Goal: Complete application form

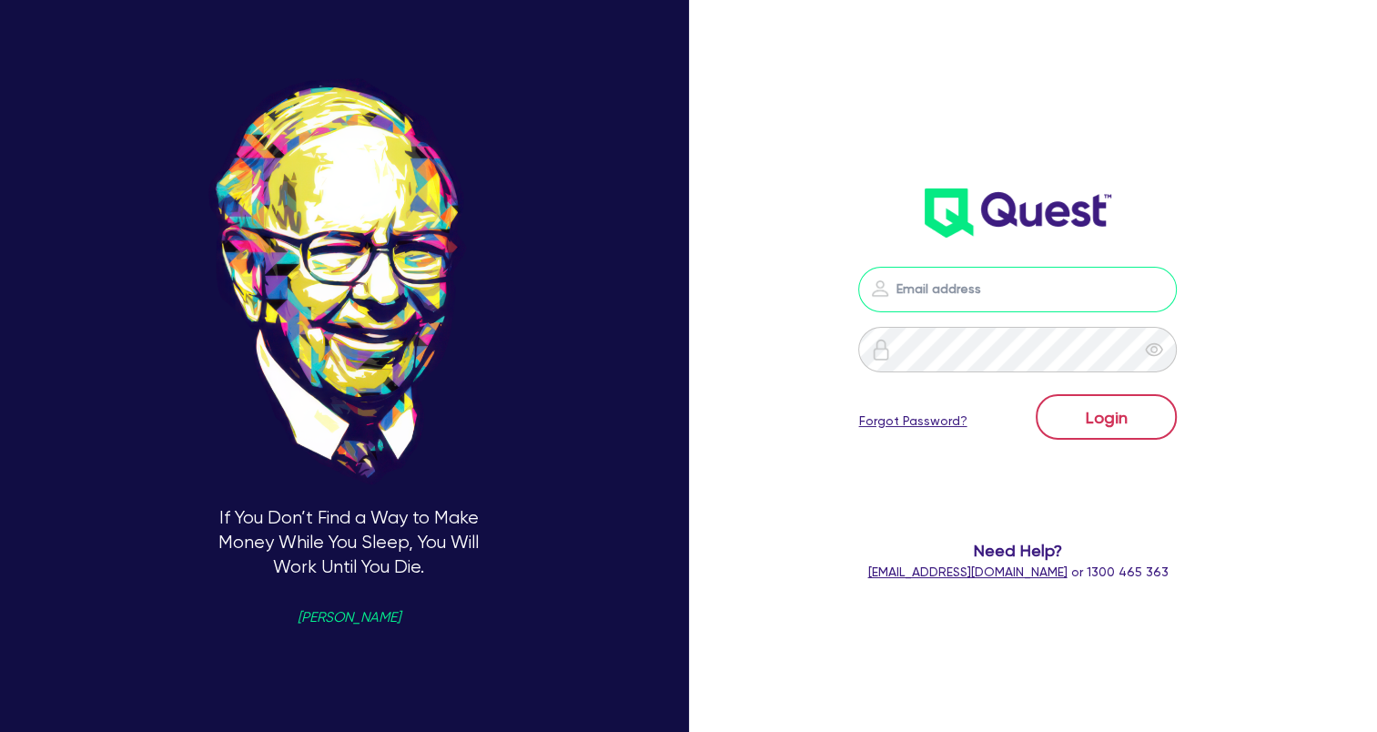
type input "[EMAIL_ADDRESS][DOMAIN_NAME]"
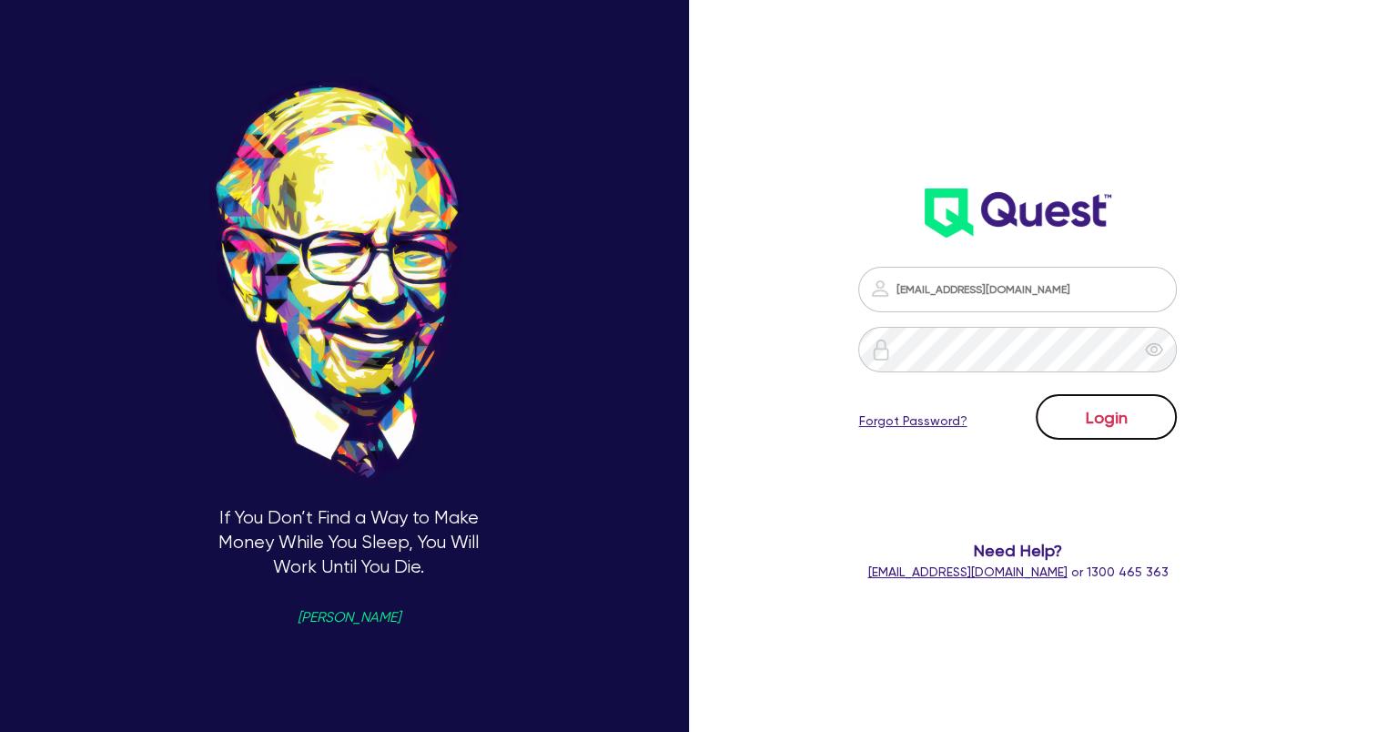
click at [1143, 423] on button "Login" at bounding box center [1106, 417] width 141 height 46
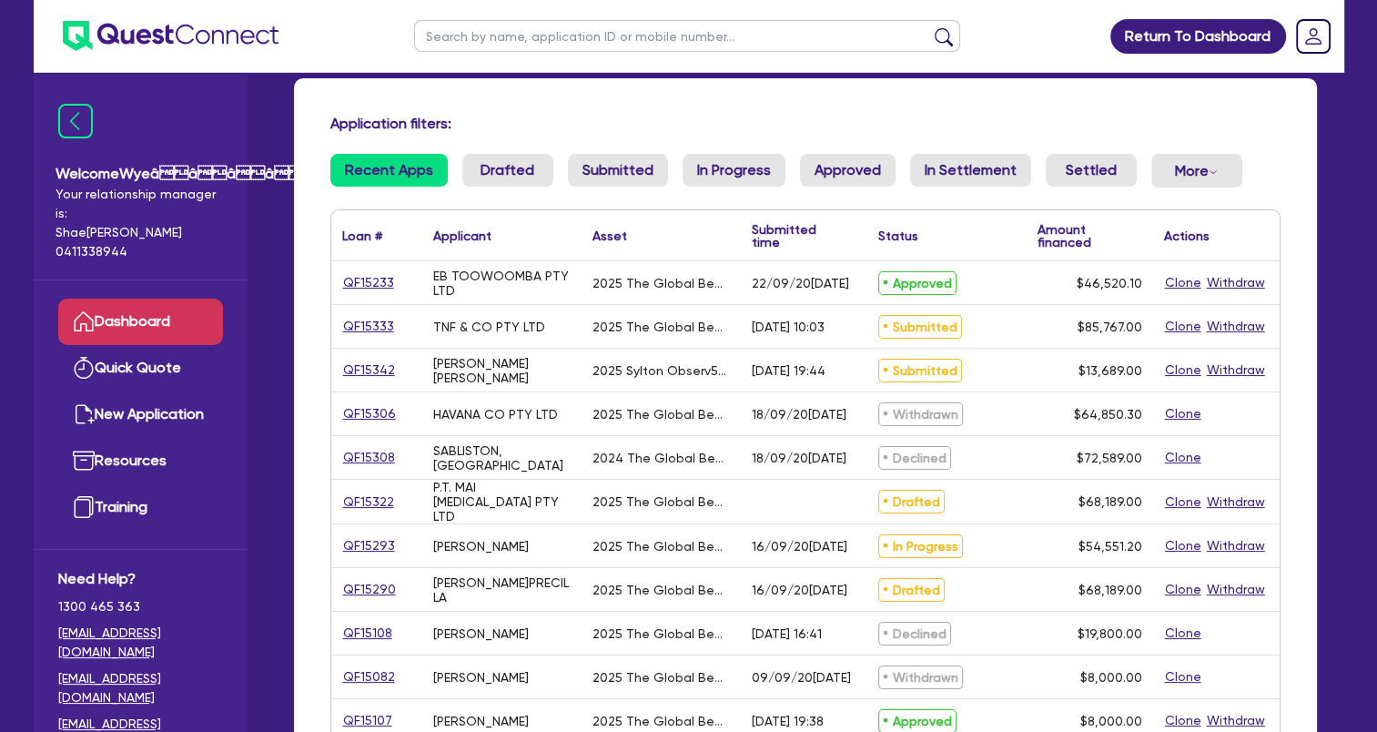
scroll to position [182, 0]
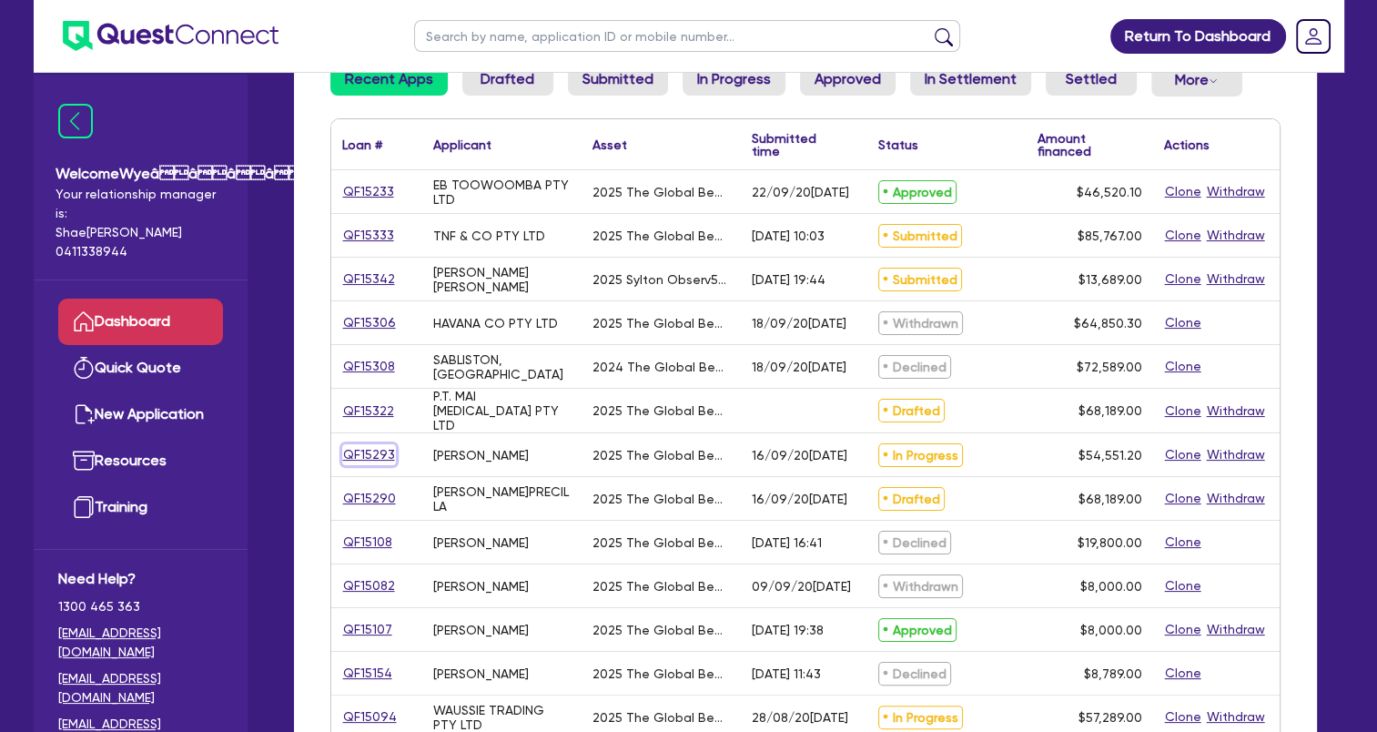
click at [384, 450] on link "QF15293" at bounding box center [369, 454] width 54 height 21
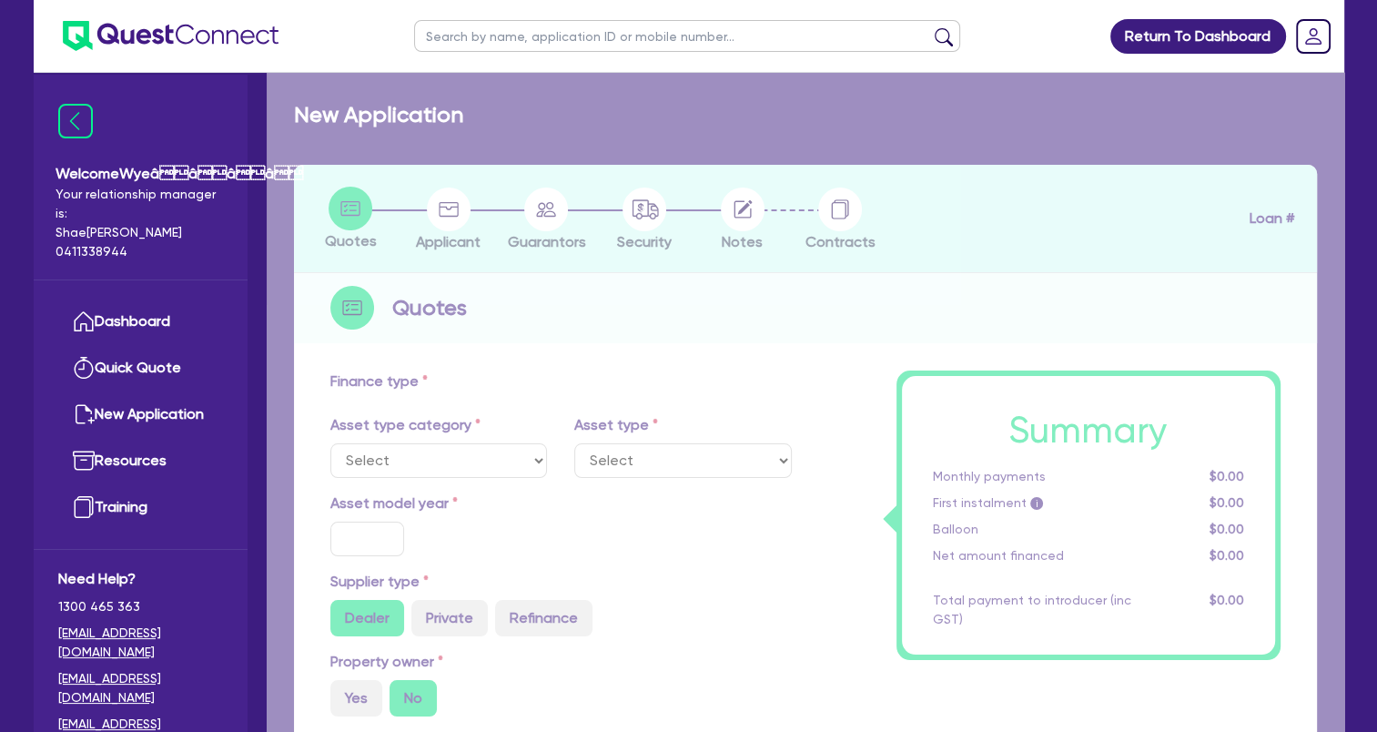
select select "TERTIARY_ASSETS"
type input "2025"
type input "68,189"
type input "13,637.8"
type input "12"
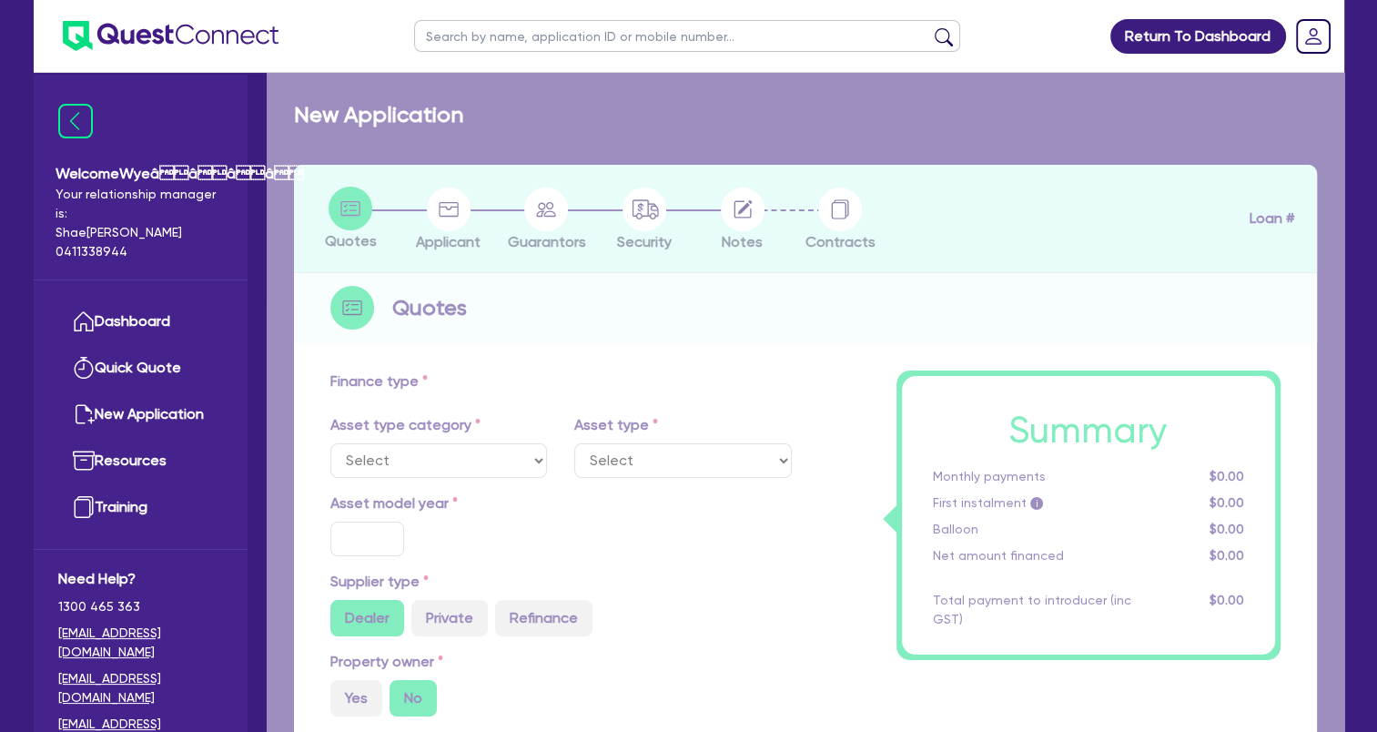
type input "6,546.14"
type input "17.95"
select select "BEAUTY_EQUIPMENT"
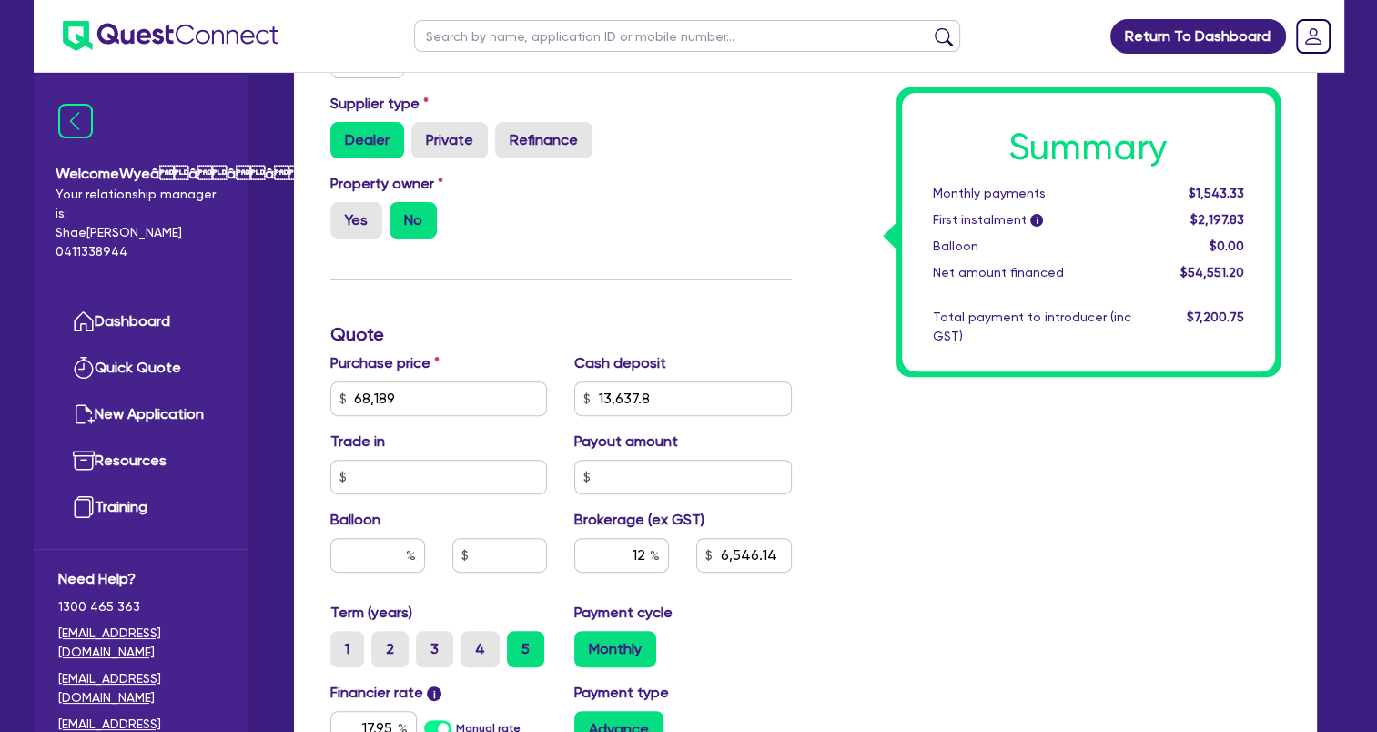
scroll to position [546, 0]
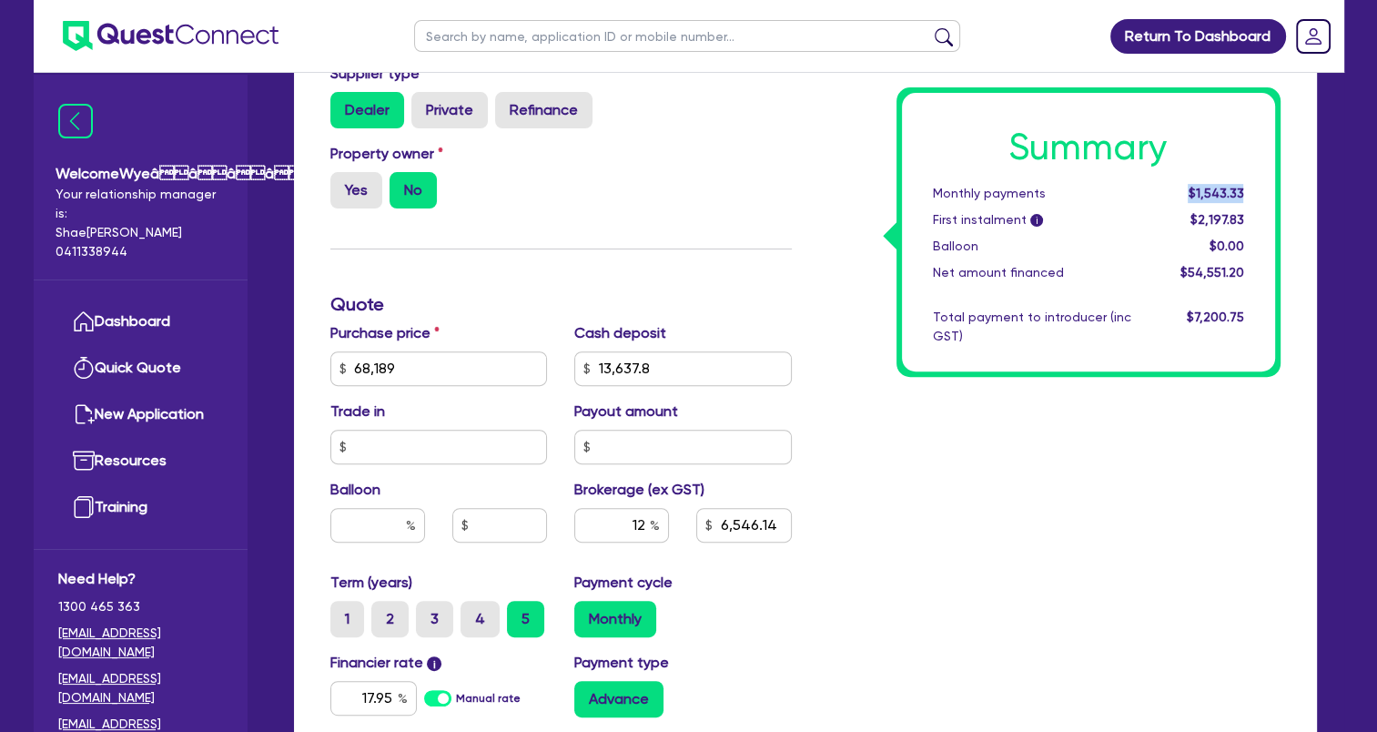
drag, startPoint x: 1189, startPoint y: 194, endPoint x: 1245, endPoint y: 190, distance: 56.5
click at [1245, 190] on div "$1,543.33" at bounding box center [1201, 193] width 113 height 19
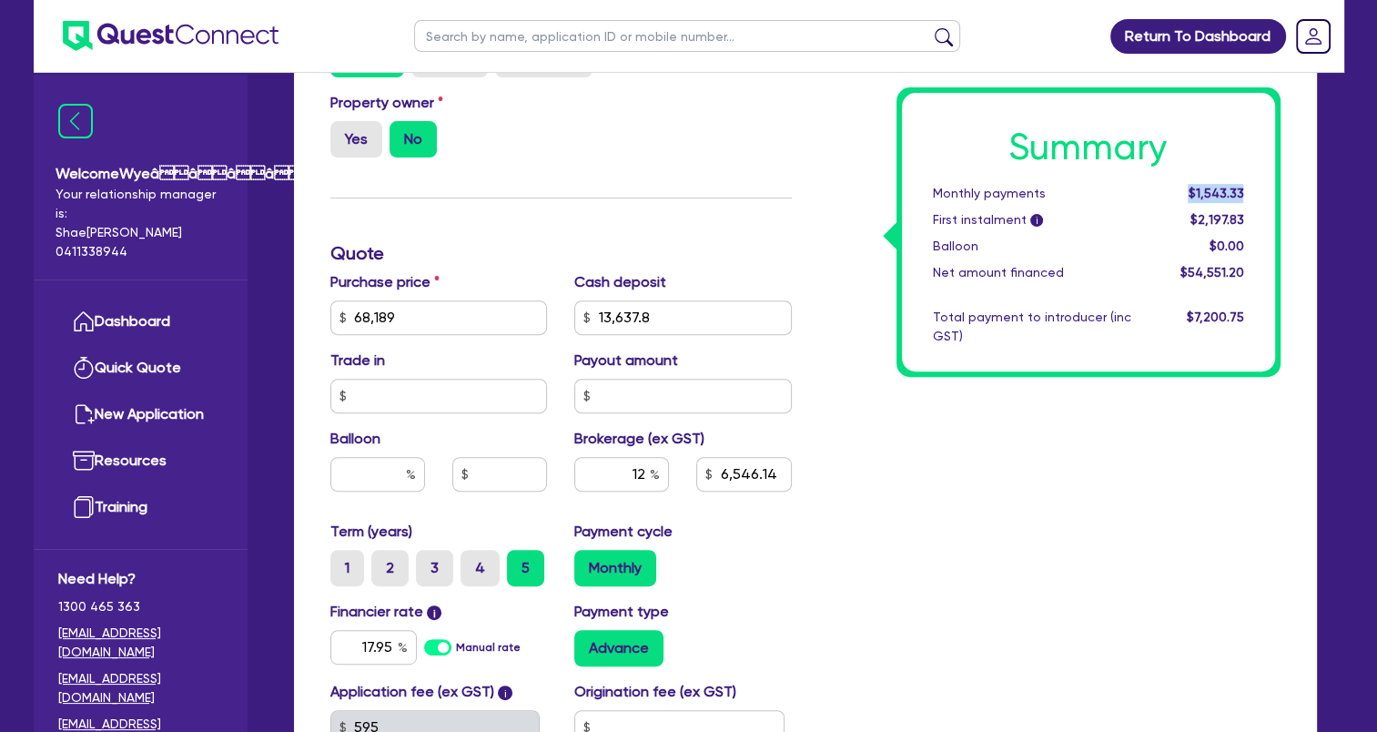
scroll to position [637, 0]
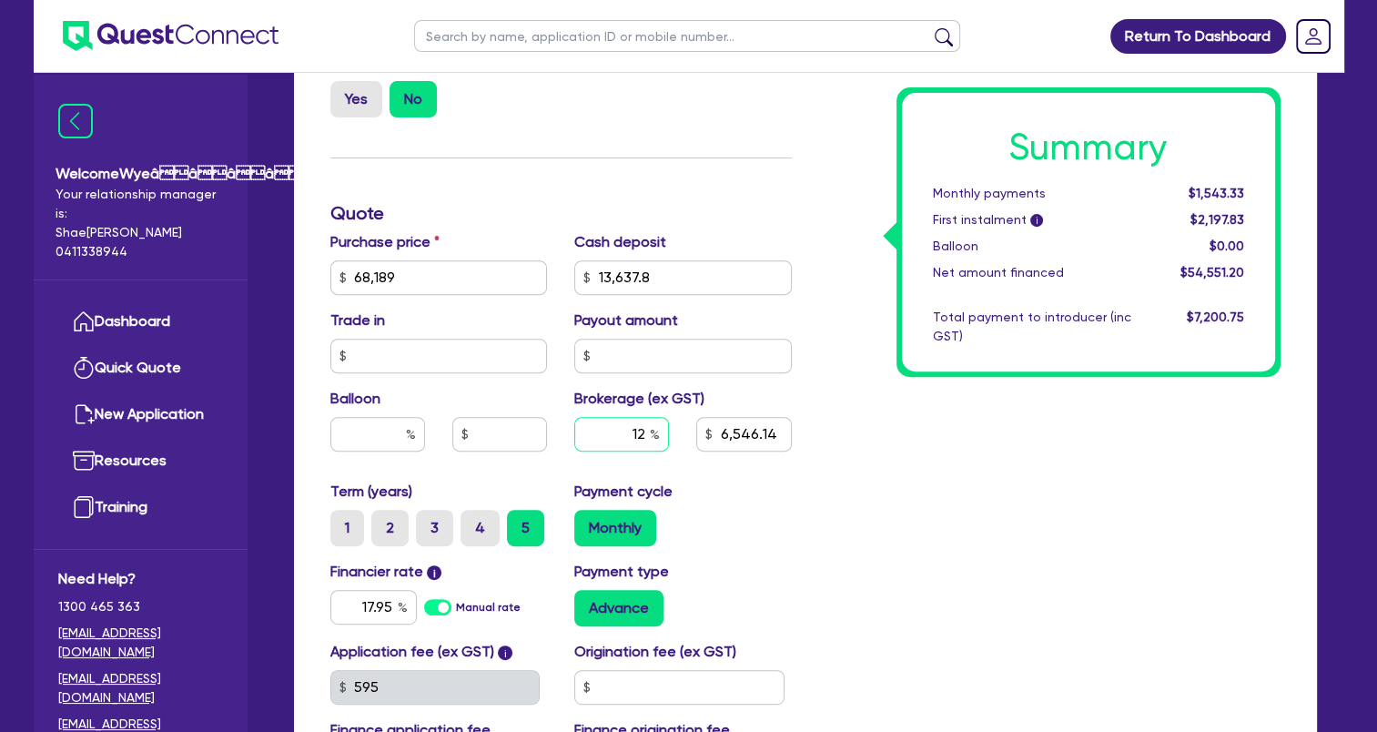
drag, startPoint x: 648, startPoint y: 436, endPoint x: 614, endPoint y: 437, distance: 33.7
click at [614, 437] on input "12" at bounding box center [621, 434] width 95 height 35
type input "5"
type input "68,189"
type input "13,637.8"
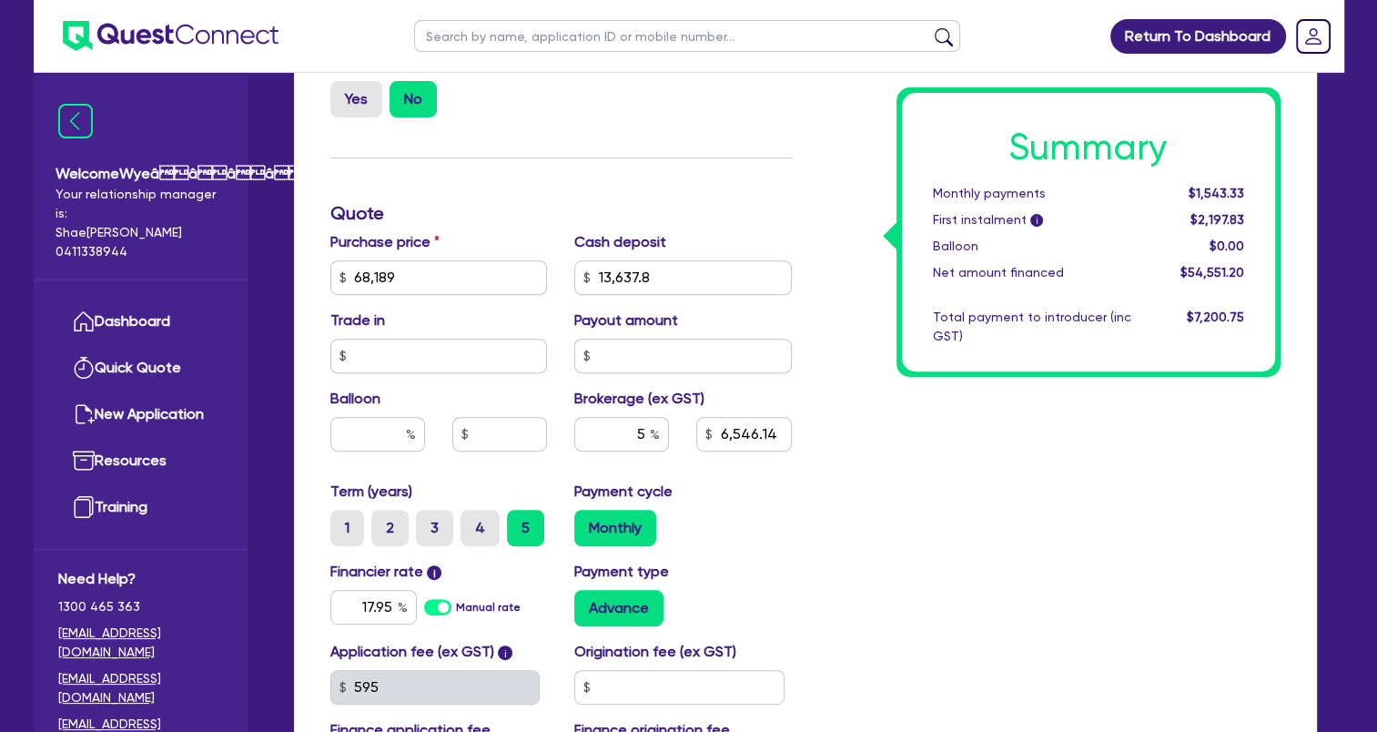
type input "6,546.14"
click at [857, 511] on div "Summary Monthly payments $1,543.33 First instalment i $2,197.83 Balloon $0.00 N…" at bounding box center [1049, 267] width 489 height 1064
type input "68,189"
type input "13,637.8"
type input "2,727.56"
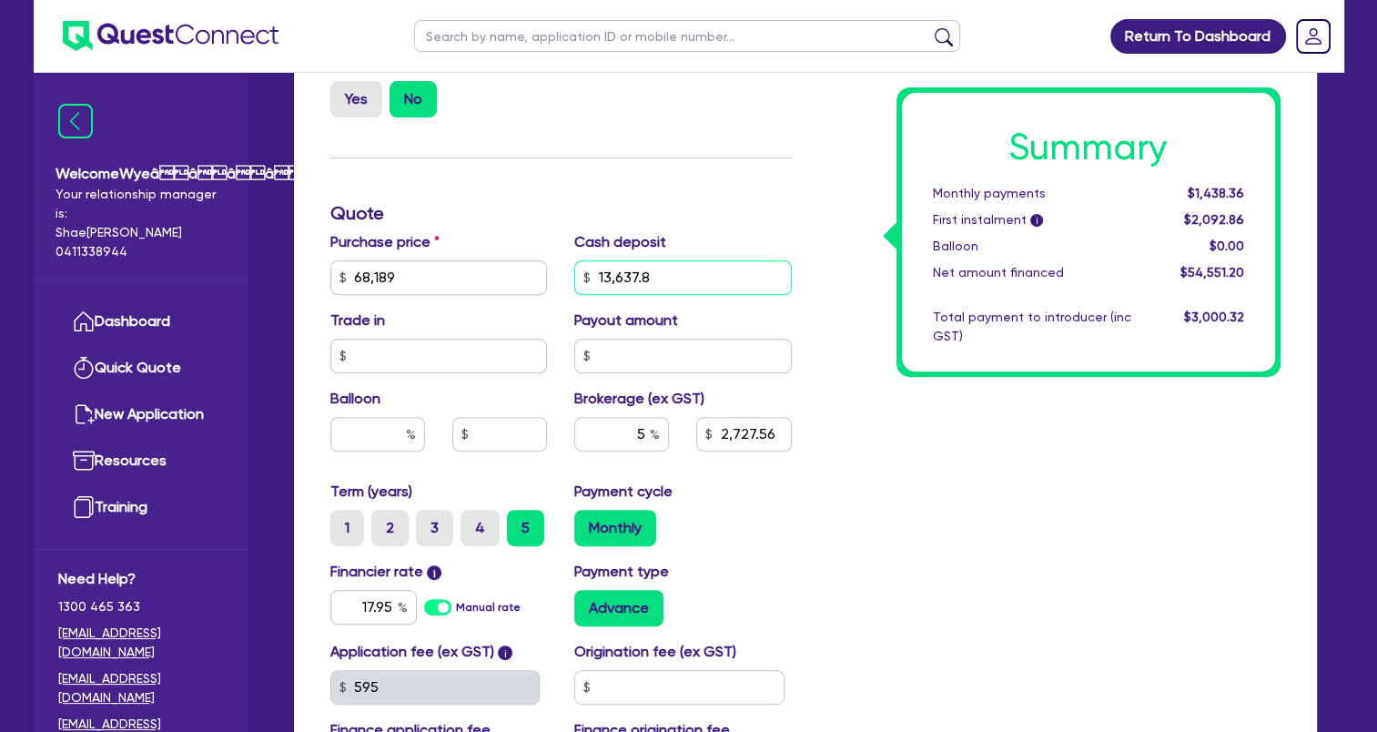
drag, startPoint x: 663, startPoint y: 270, endPoint x: 580, endPoint y: 285, distance: 84.1
click at [579, 284] on input "13,637.8" at bounding box center [683, 277] width 218 height 35
type input "68,189"
type input "13,637.8"
type input "2,727.56"
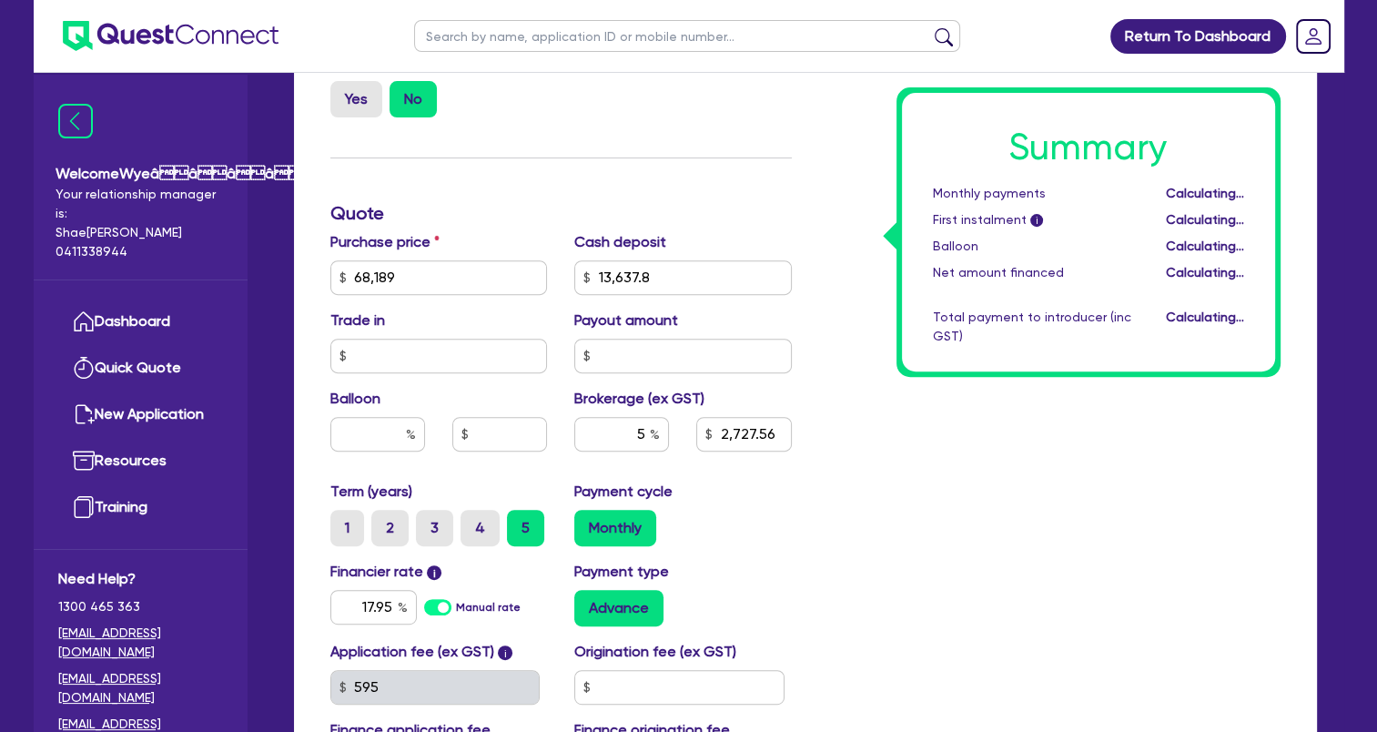
type input "68,189"
type input "13,637.8"
type input "2,727.56"
